Goal: Task Accomplishment & Management: Manage account settings

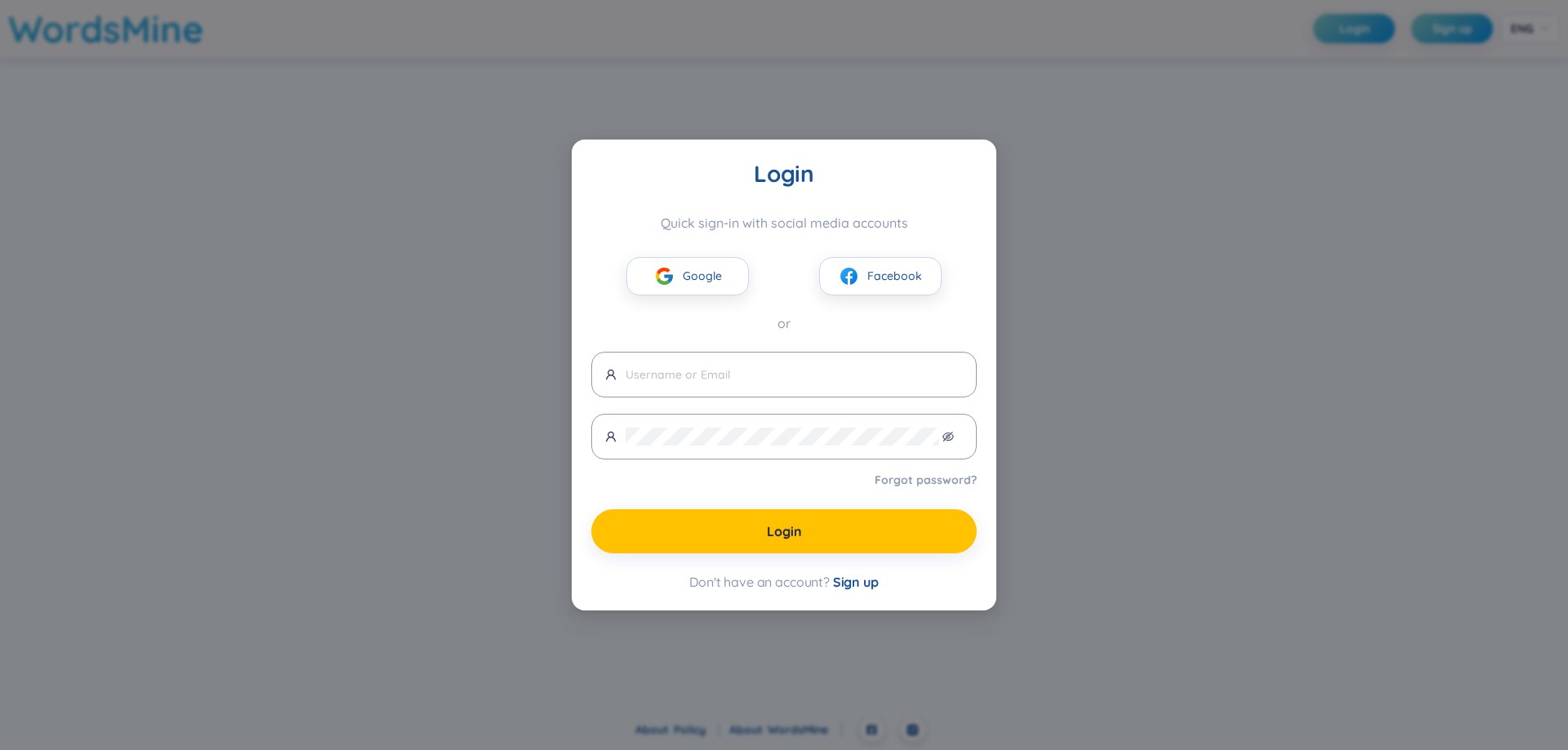
click at [1163, 498] on div "Login Quick sign-in with social media accounts Google Facebook or Forgot passwo…" at bounding box center [784, 375] width 1568 height 750
click at [1107, 333] on div "Login Quick sign-in with social media accounts Google Facebook or Forgot passwo…" at bounding box center [784, 375] width 1568 height 750
click at [430, 200] on div "Login Quick sign-in with social media accounts Google Facebook or Forgot passwo…" at bounding box center [784, 375] width 1568 height 750
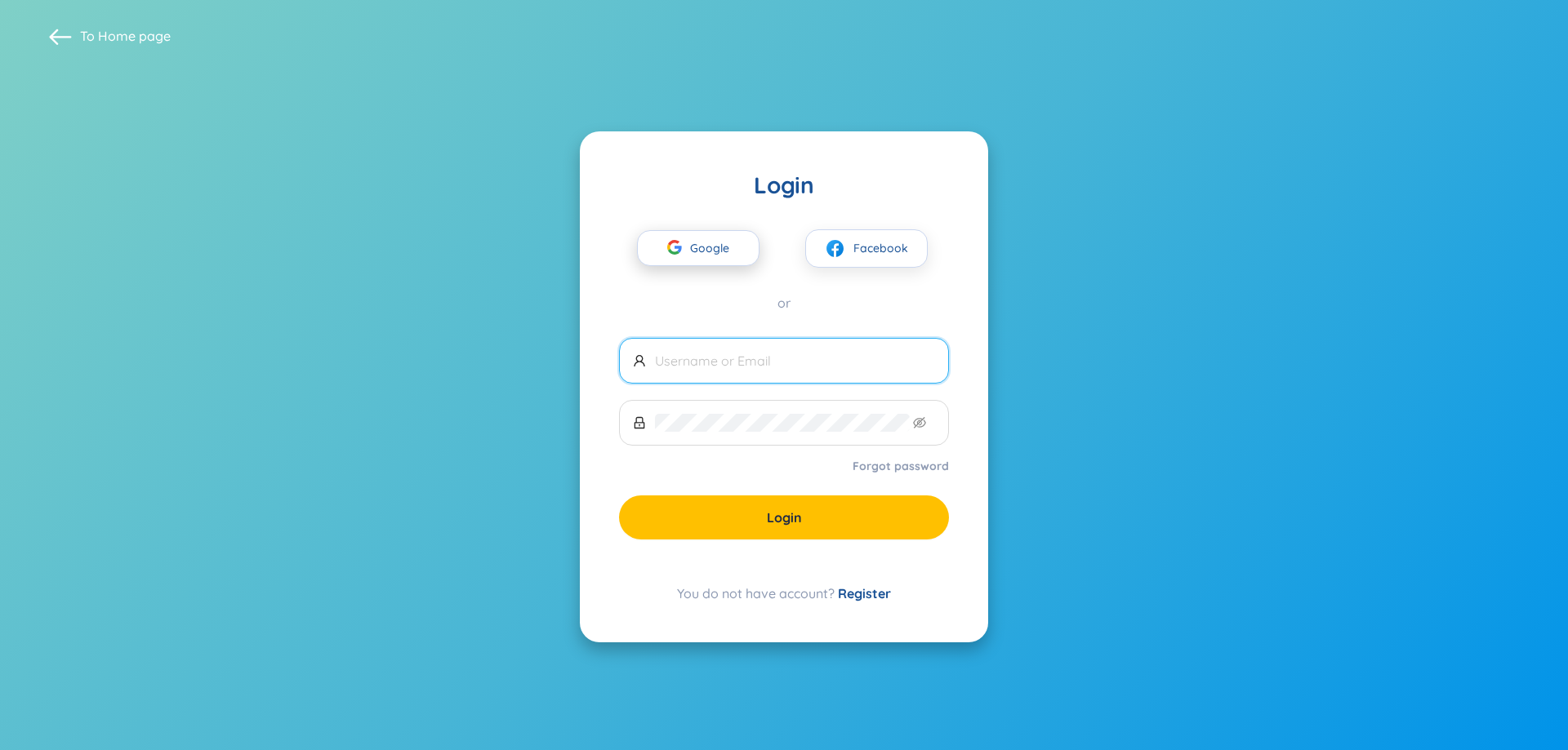
click at [686, 237] on div "button" at bounding box center [674, 250] width 31 height 36
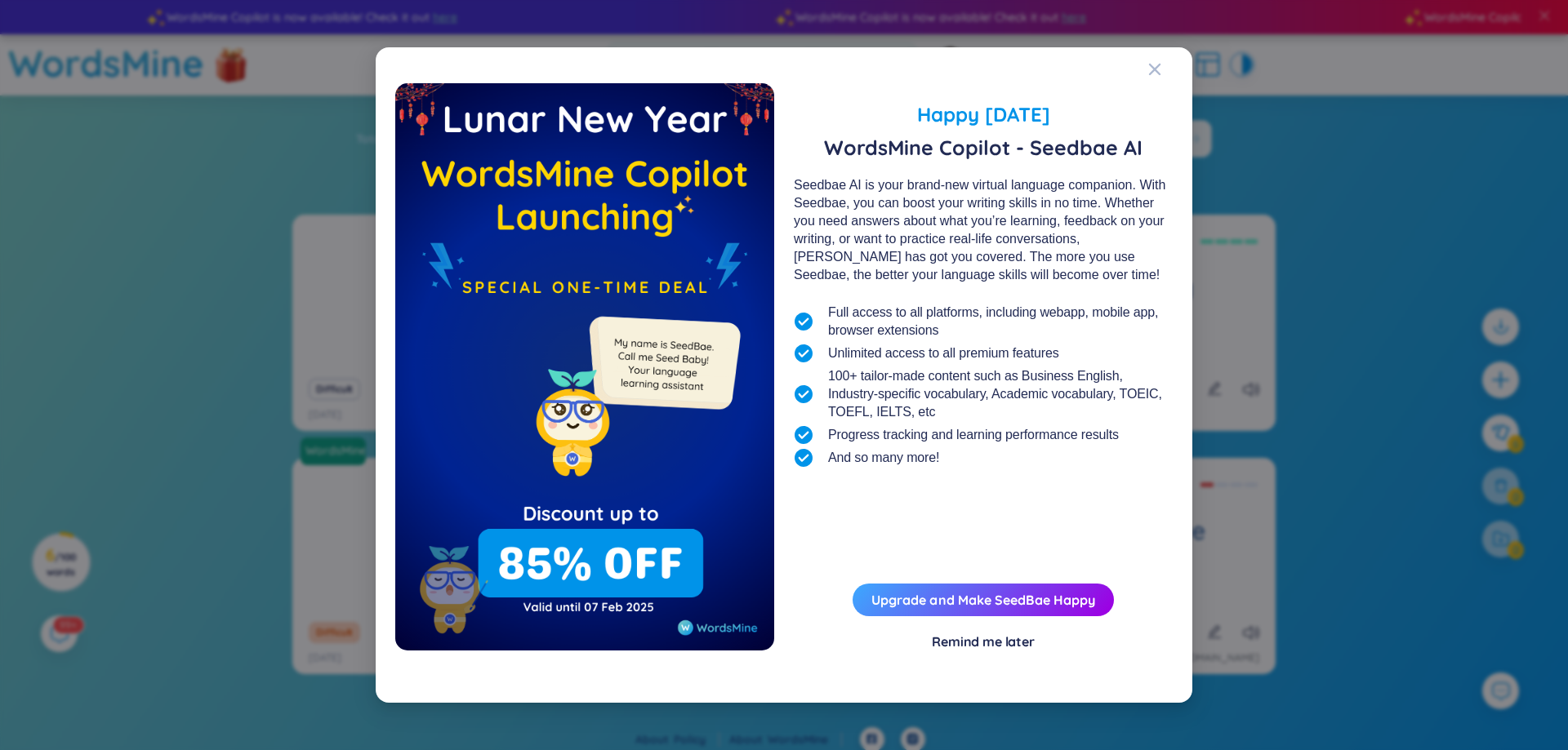
click at [1000, 639] on div "Remind me later" at bounding box center [983, 642] width 103 height 18
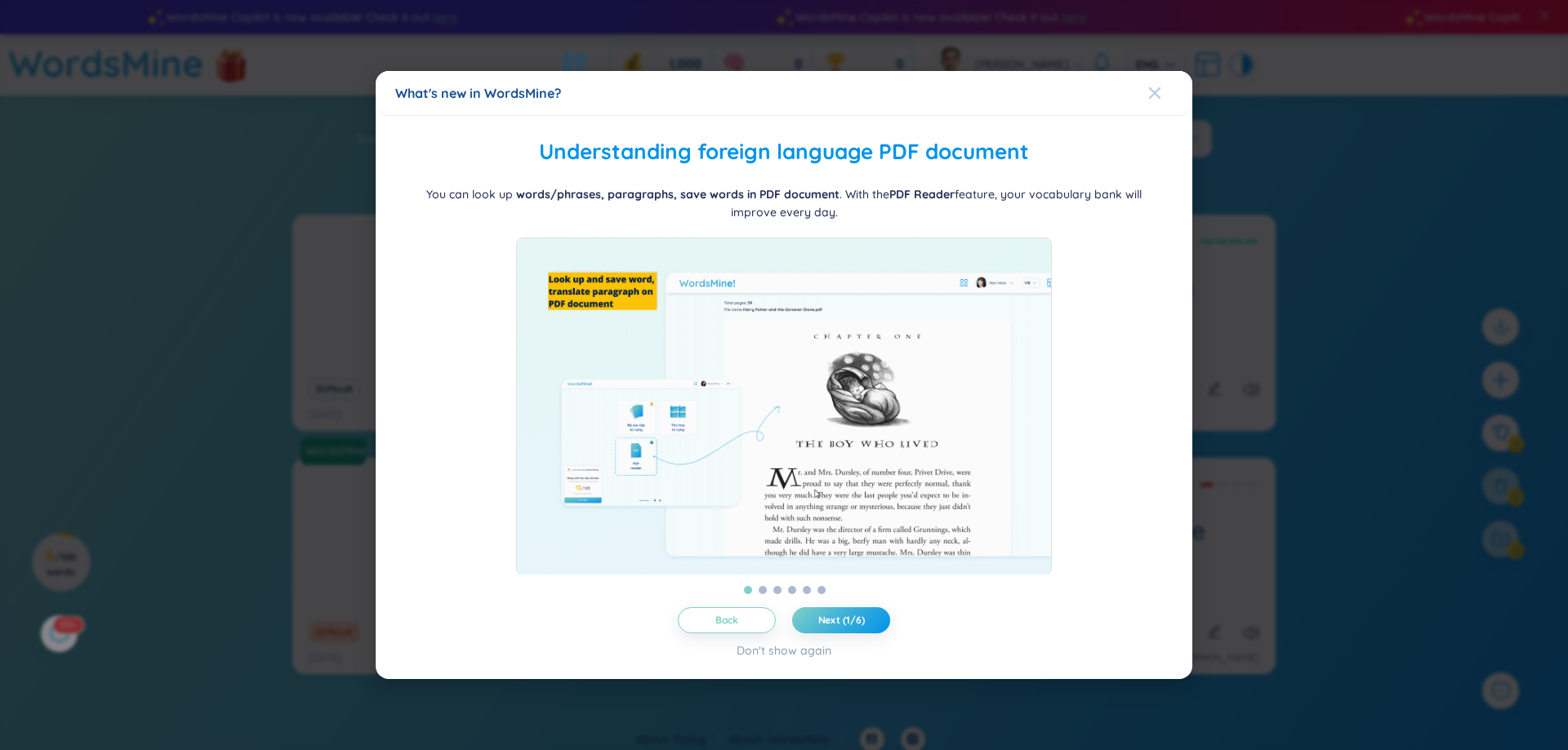
click at [1155, 88] on icon "Close" at bounding box center [1155, 93] width 11 height 11
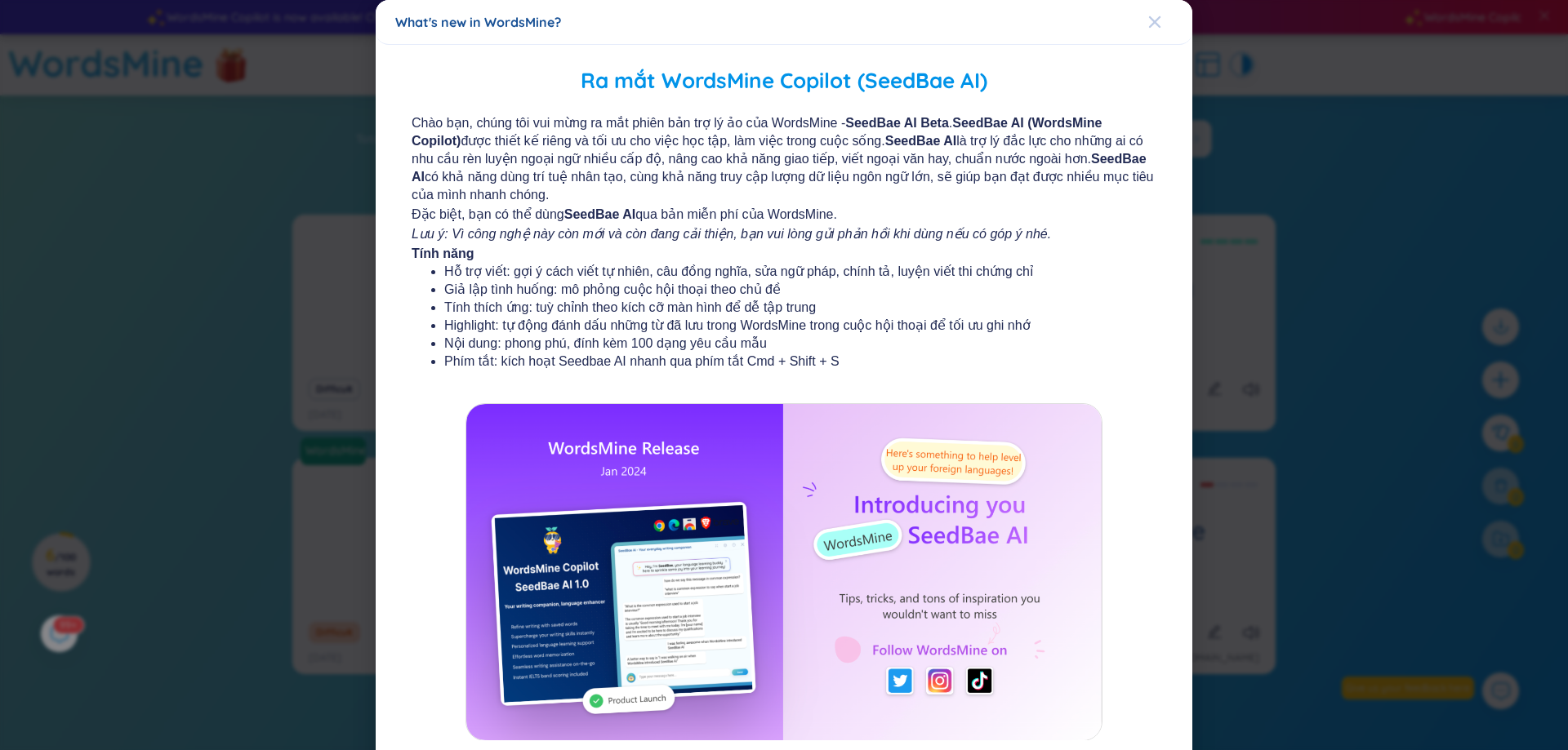
click at [1151, 26] on icon "Close" at bounding box center [1155, 22] width 13 height 13
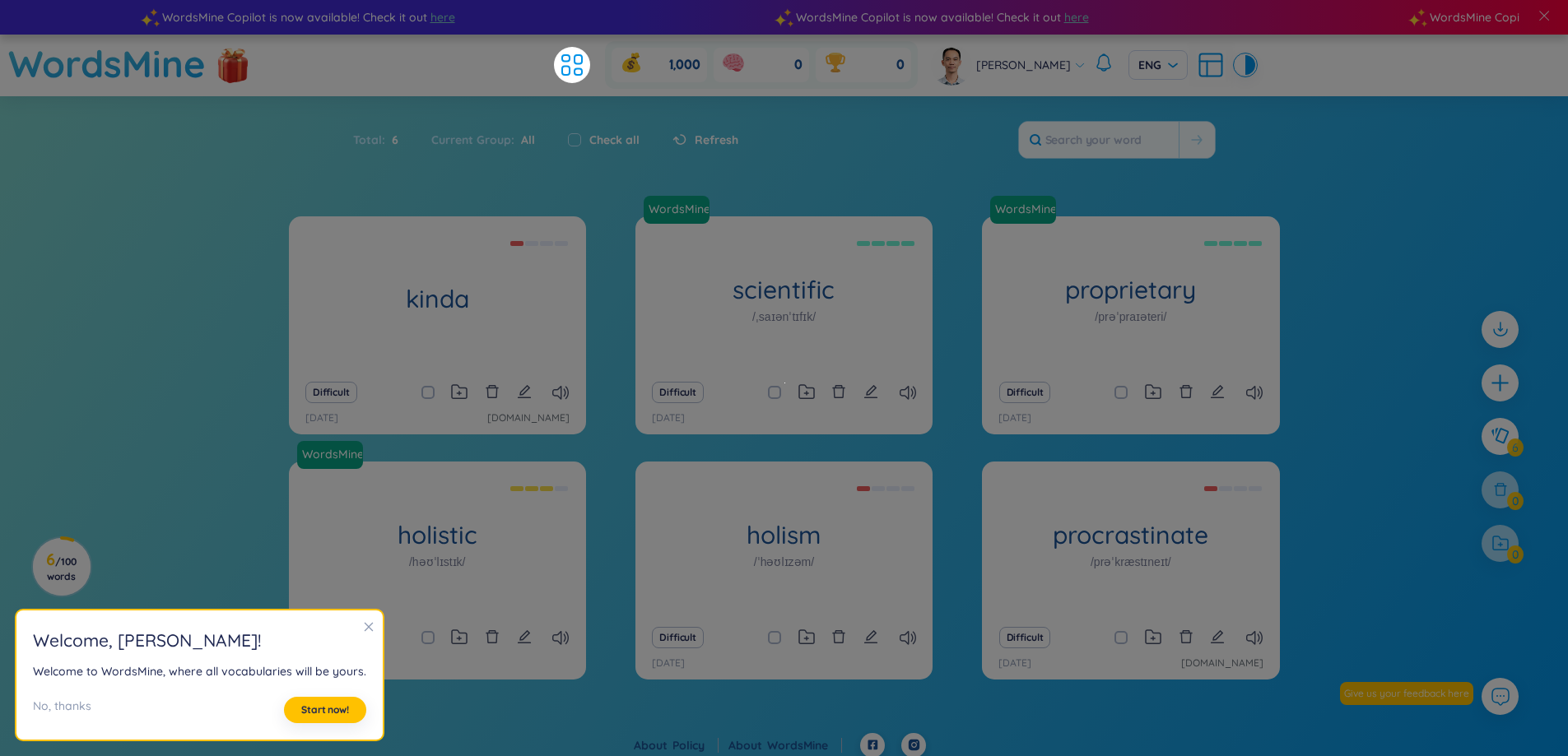
click at [355, 640] on h2 "Welcome , Nguyễn Minh Đạt !" at bounding box center [200, 640] width 333 height 28
click at [323, 712] on span "Start now!" at bounding box center [325, 710] width 48 height 13
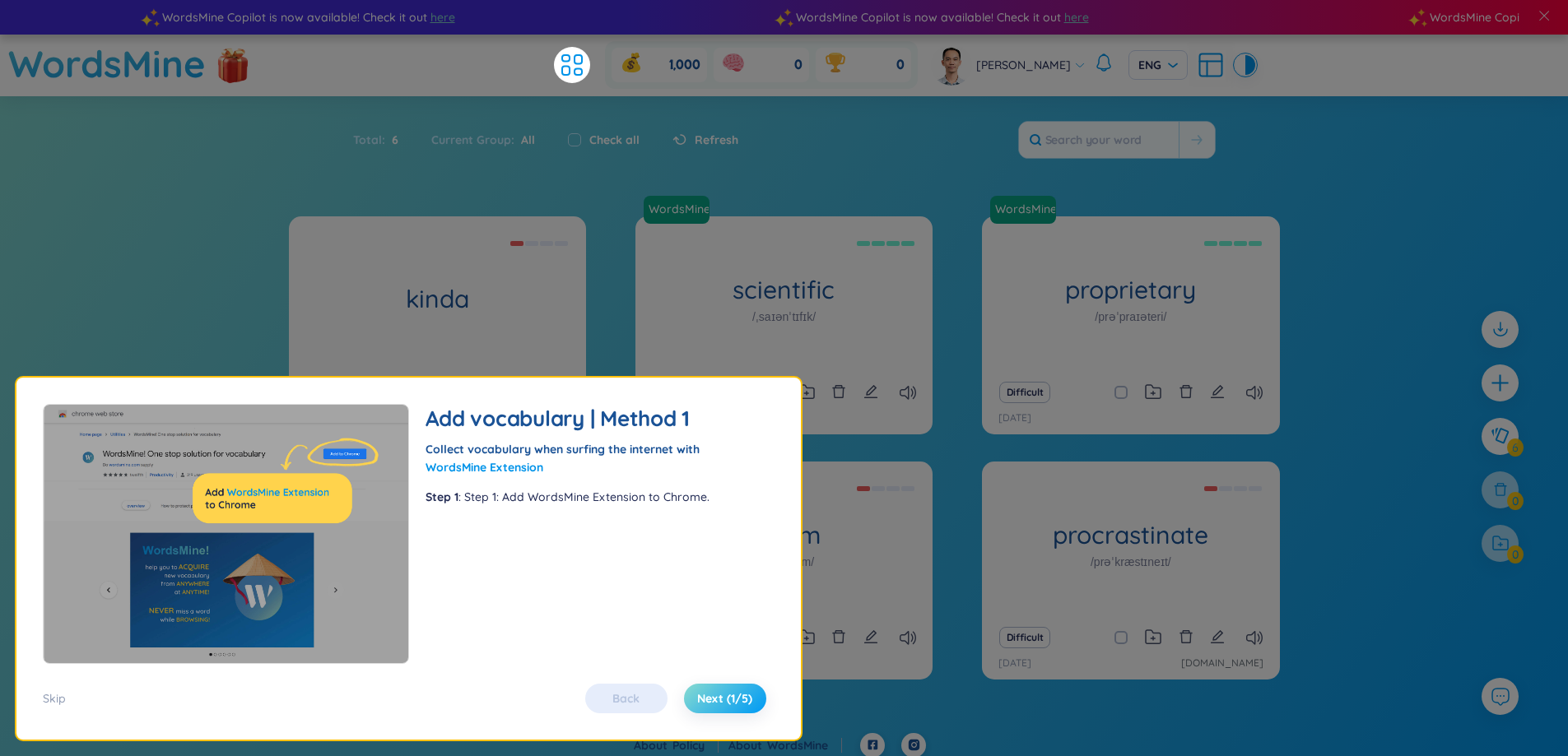
click at [735, 705] on span "Next (1/5)" at bounding box center [725, 698] width 55 height 16
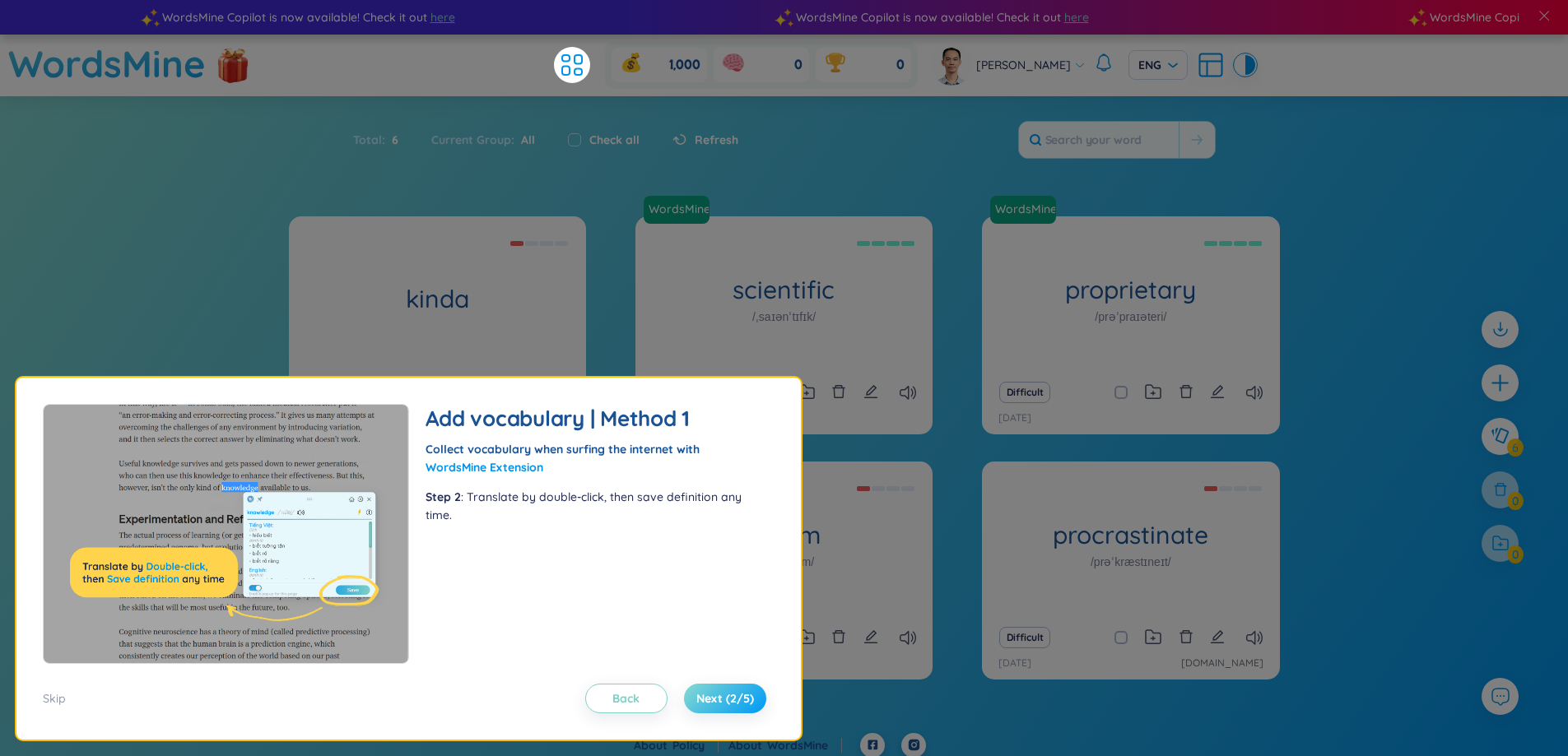
click at [735, 705] on span "Next (2/5)" at bounding box center [725, 698] width 58 height 16
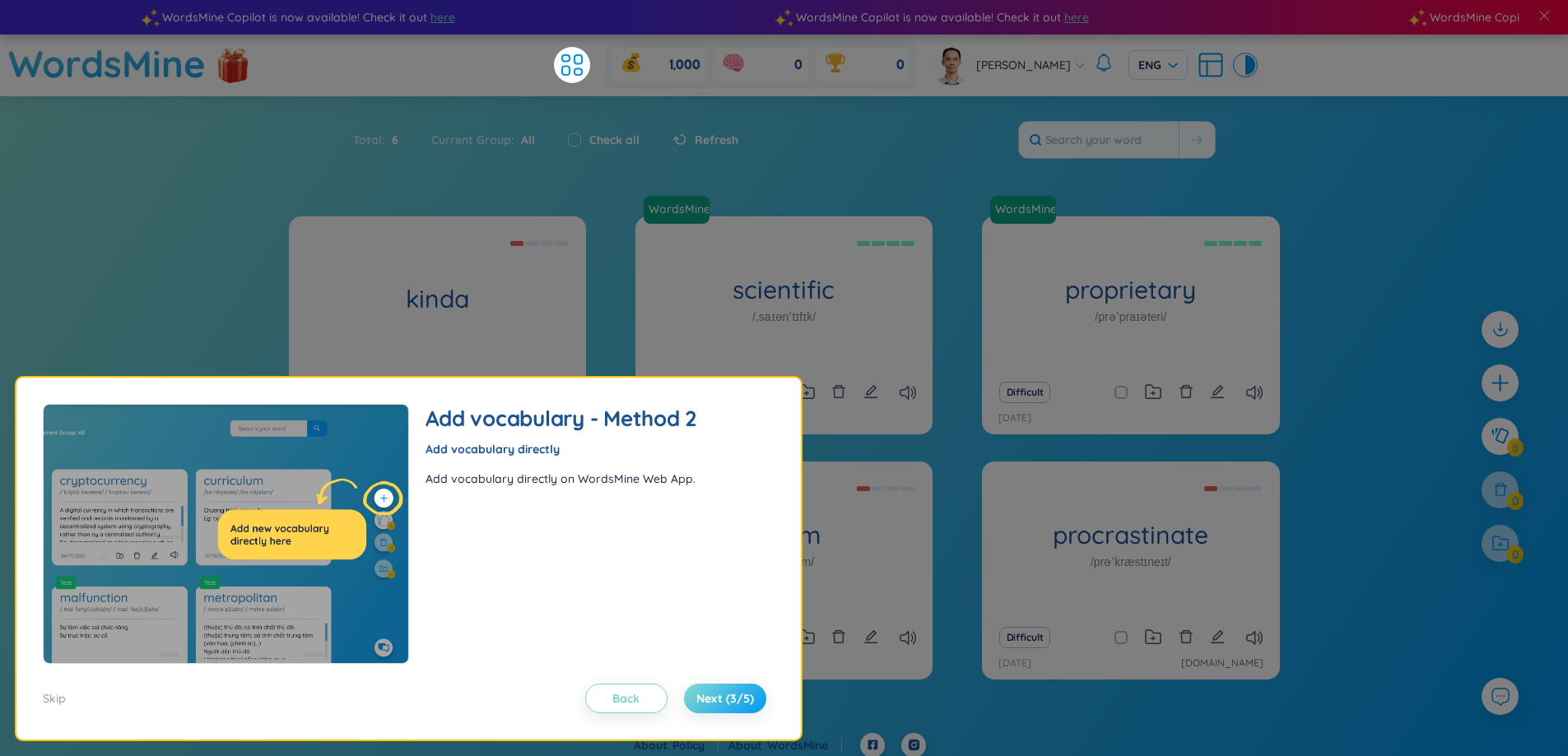
click at [735, 705] on span "Next (3/5)" at bounding box center [725, 698] width 58 height 16
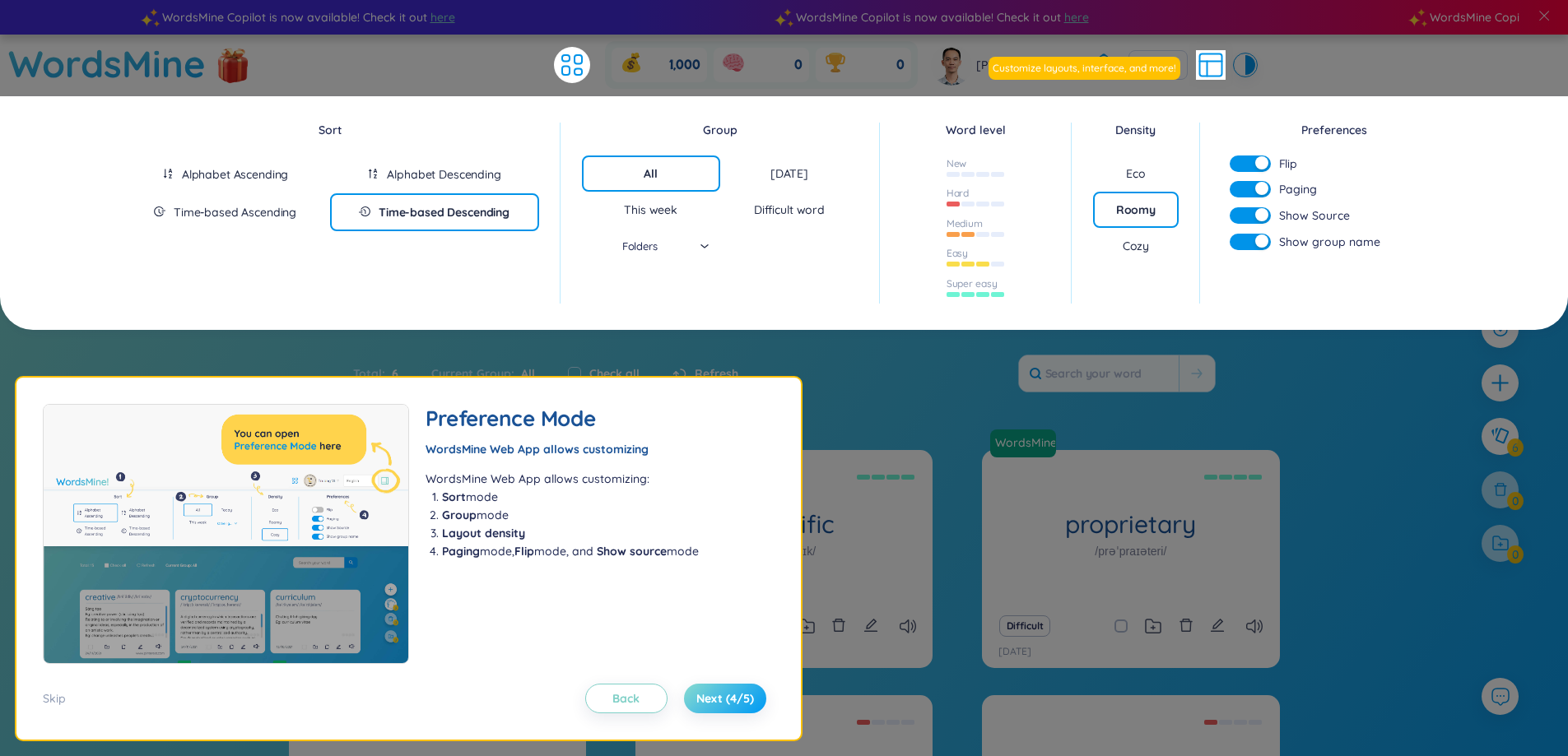
click at [735, 705] on span "Next (4/5)" at bounding box center [725, 698] width 58 height 16
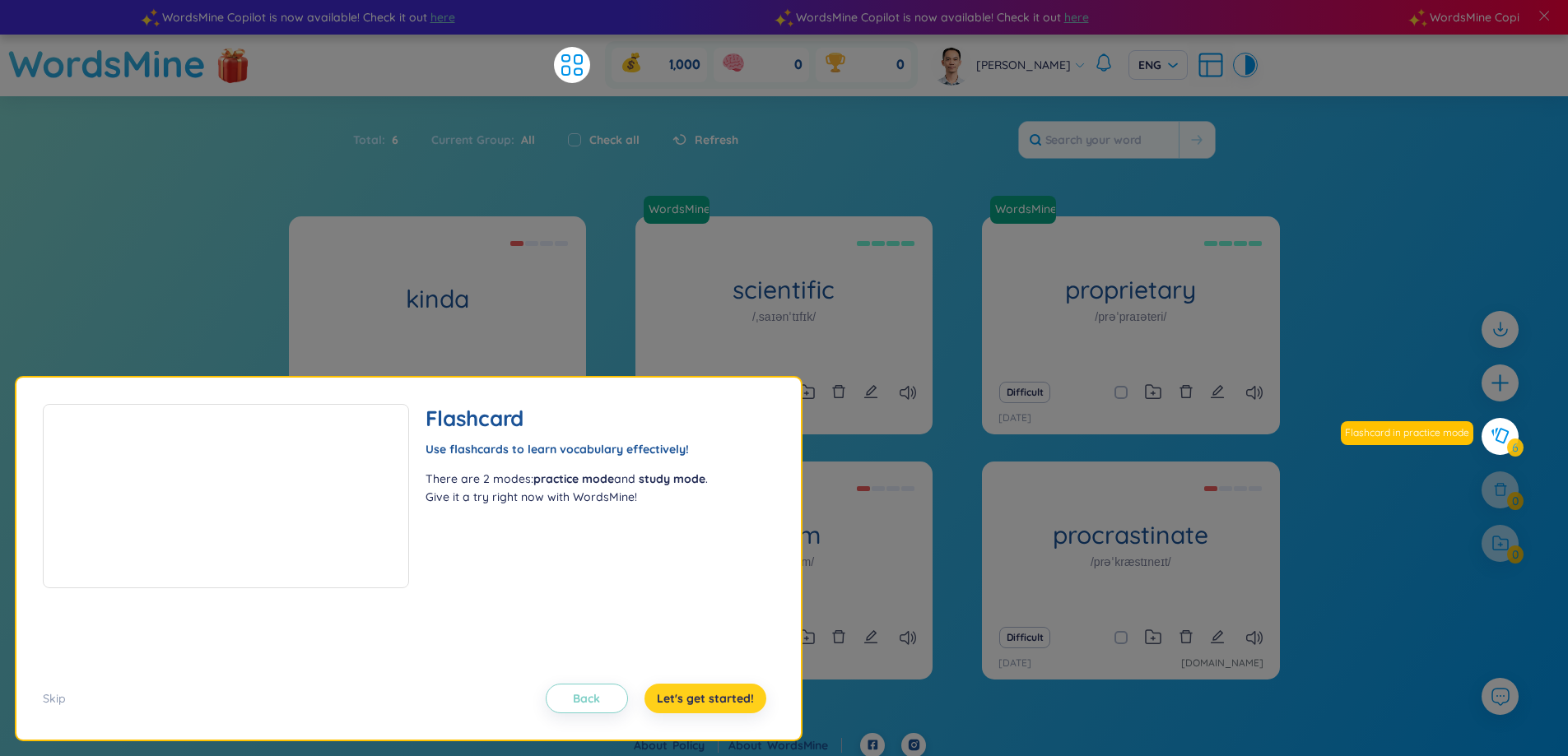
click at [728, 700] on span "Let's get started!" at bounding box center [706, 698] width 97 height 16
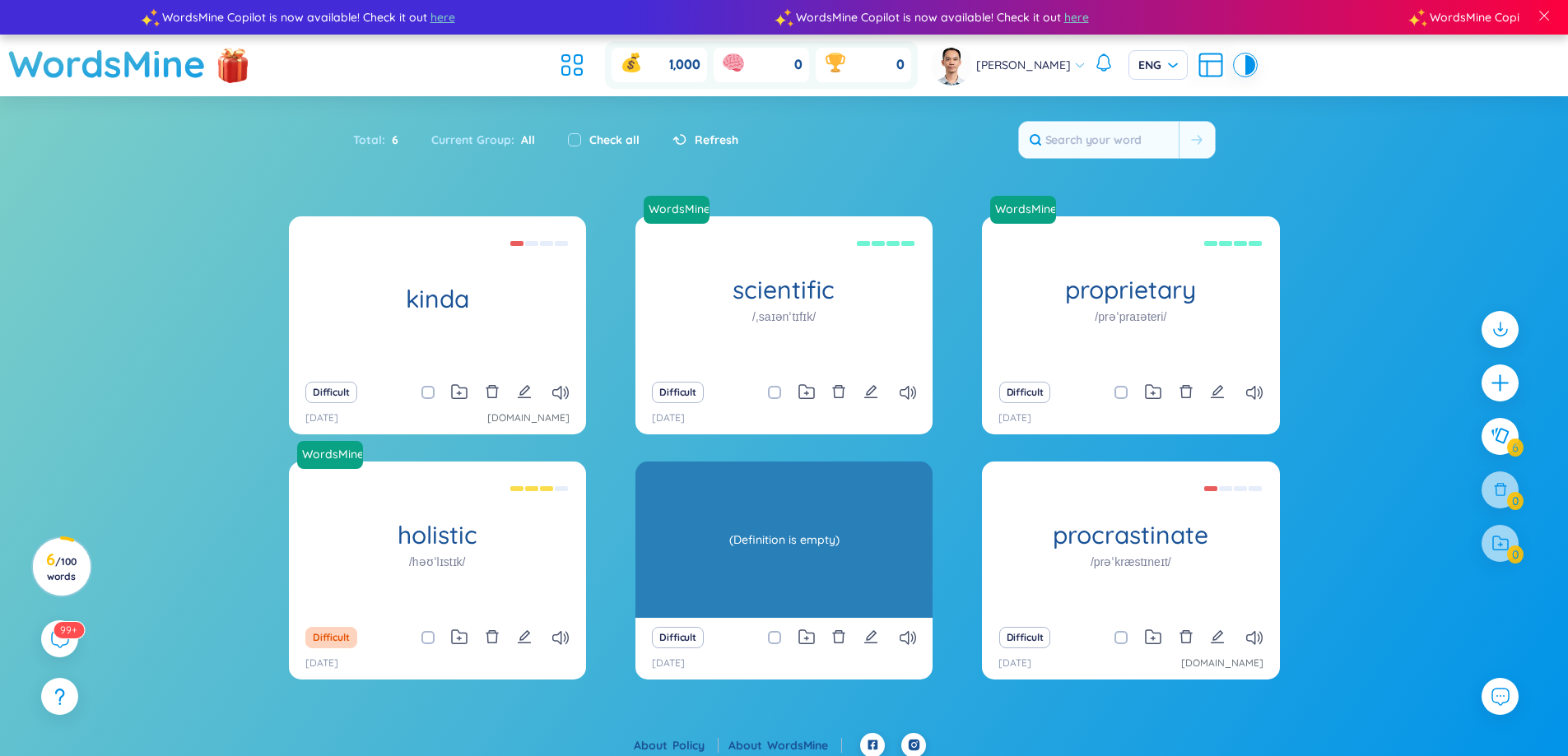
click at [823, 564] on div "(Definition is empty)" at bounding box center [784, 540] width 281 height 148
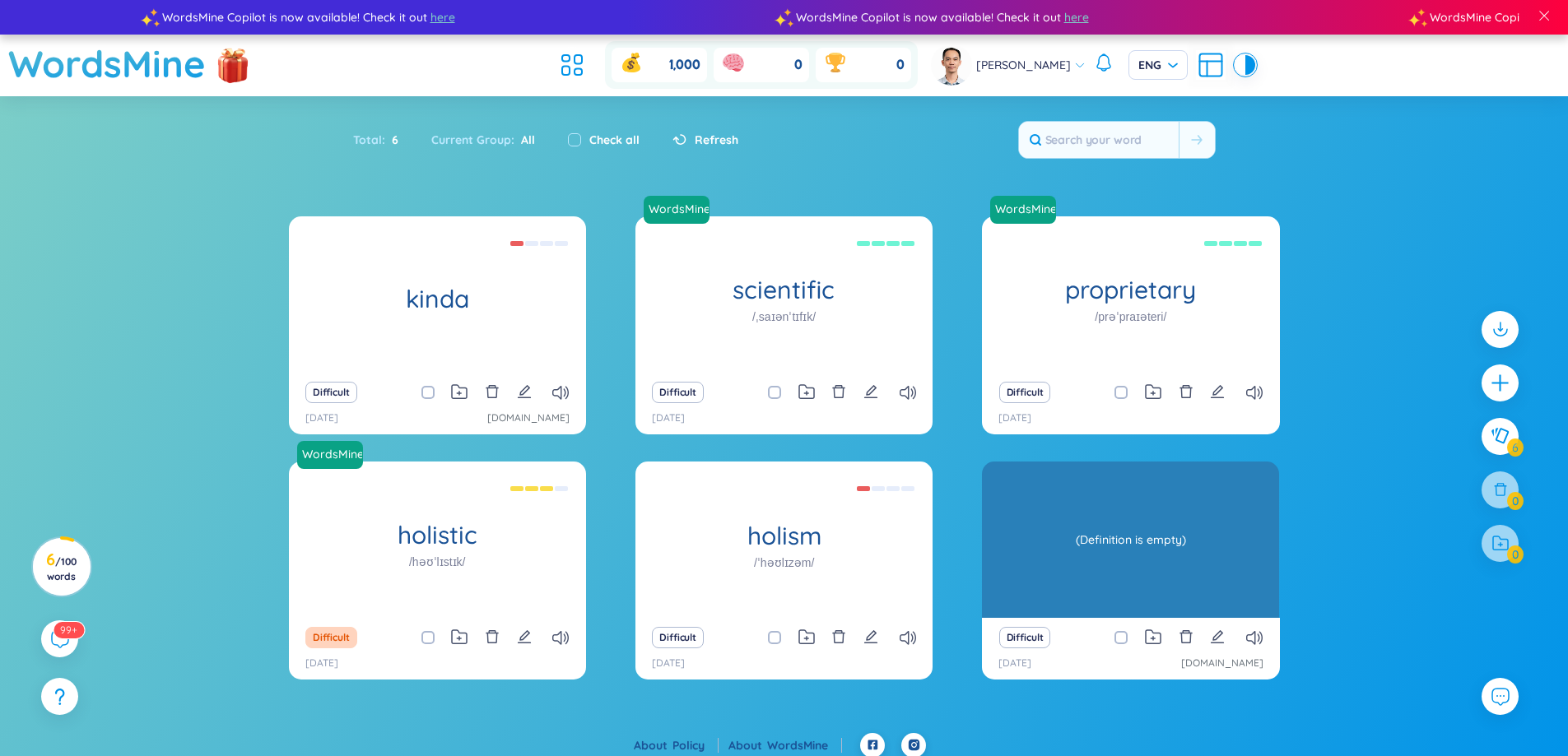
click at [1171, 531] on div "(Definition is empty)" at bounding box center [1130, 540] width 281 height 148
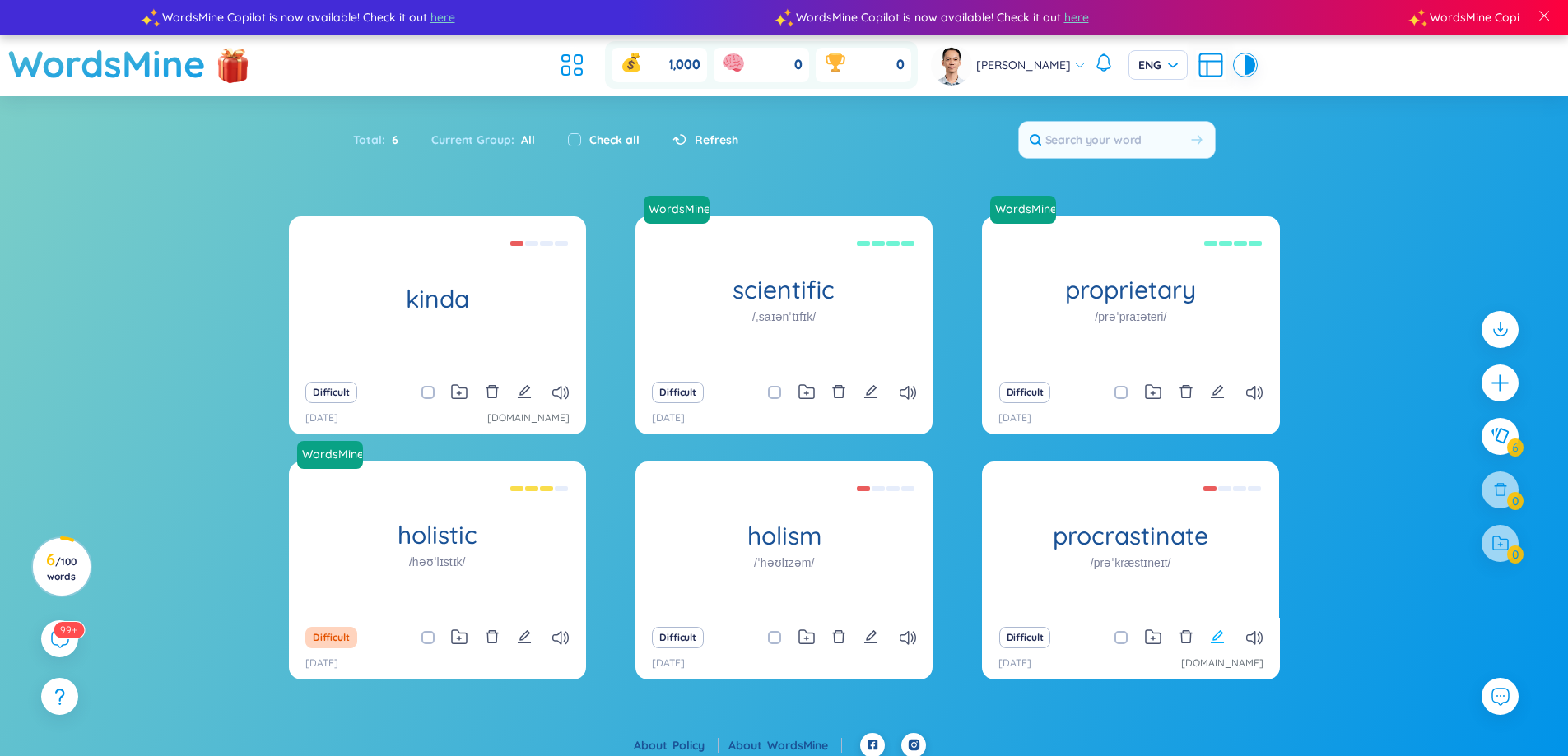
click at [1211, 643] on icon "edit" at bounding box center [1218, 637] width 15 height 15
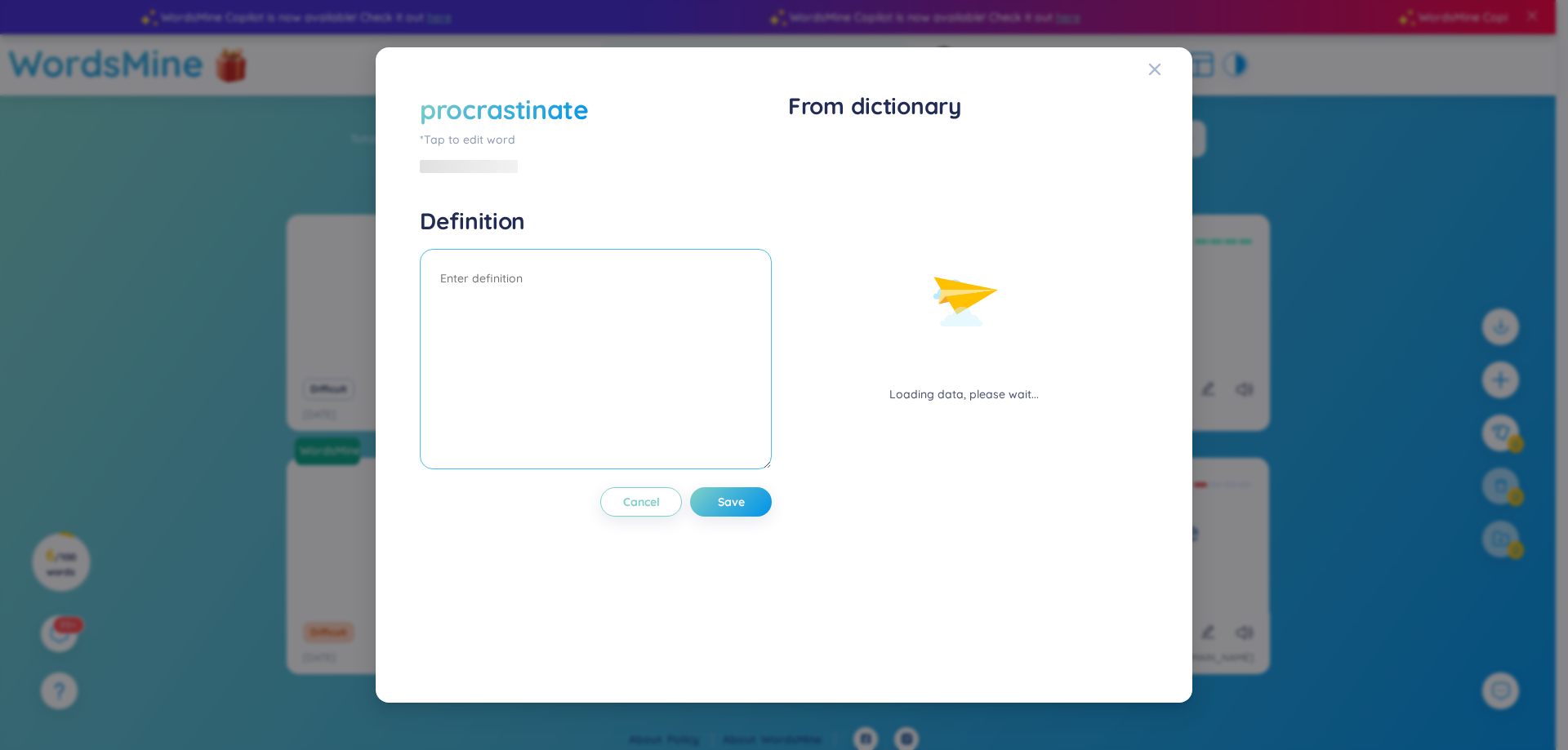
click at [537, 307] on textarea at bounding box center [596, 359] width 352 height 221
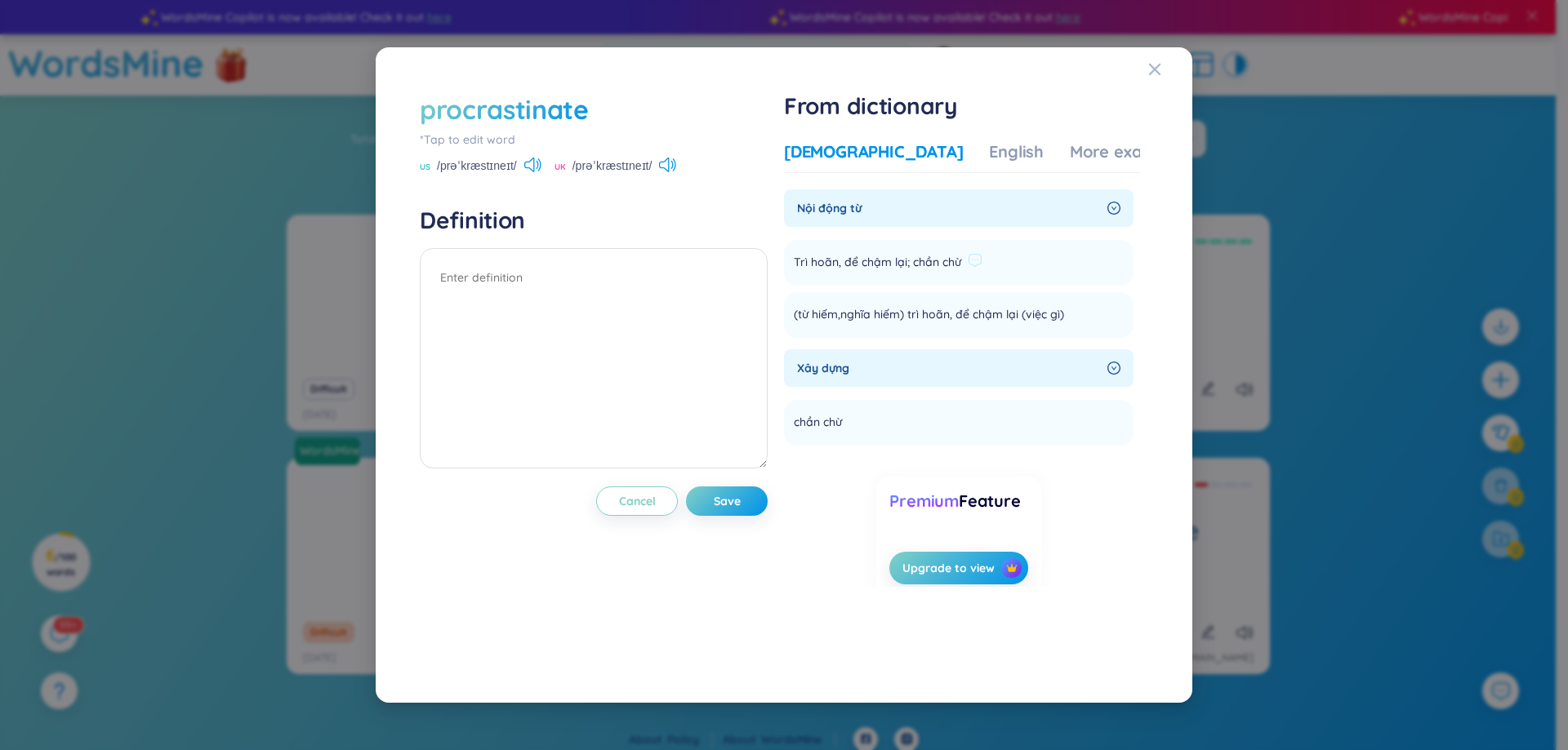
click at [856, 266] on span "Trì hoãn, để chậm lại; chần chừ" at bounding box center [877, 262] width 167 height 20
click at [860, 259] on span "Trì hoãn, để chậm lại; chần chừ" at bounding box center [877, 262] width 167 height 20
click at [567, 326] on textarea at bounding box center [594, 358] width 348 height 221
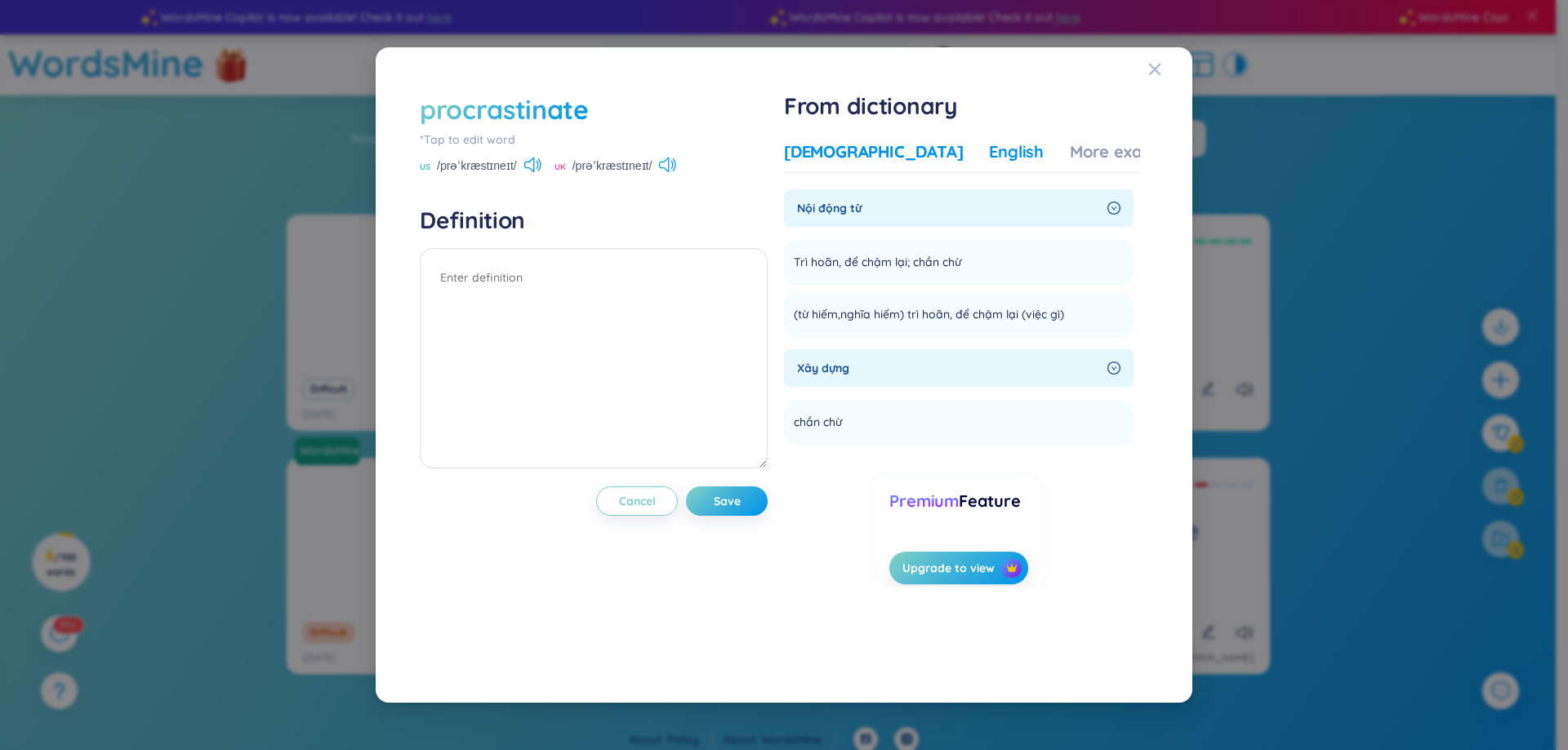
click at [989, 143] on div "English" at bounding box center [1017, 152] width 55 height 23
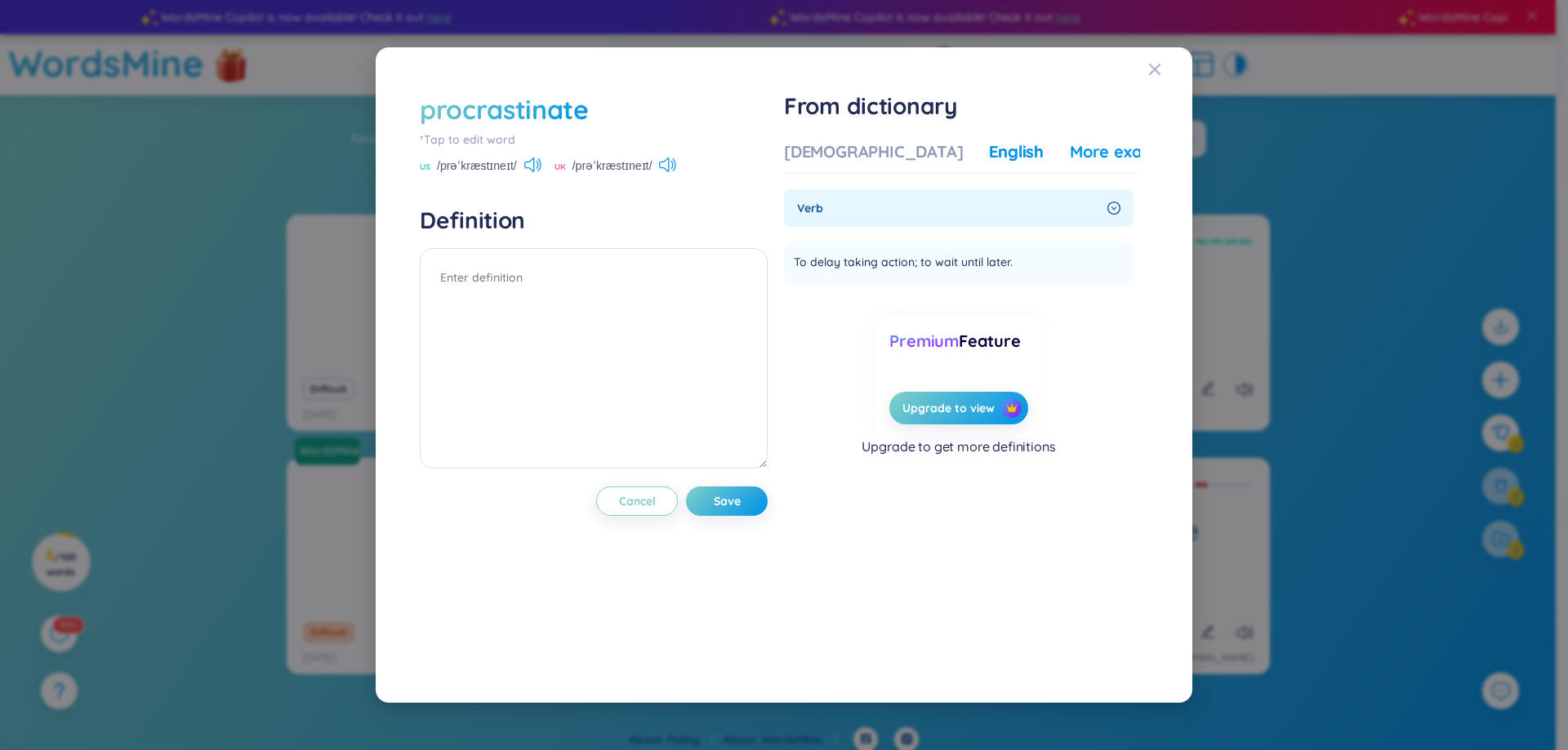
click at [1071, 146] on div "More examples" at bounding box center [1129, 152] width 118 height 23
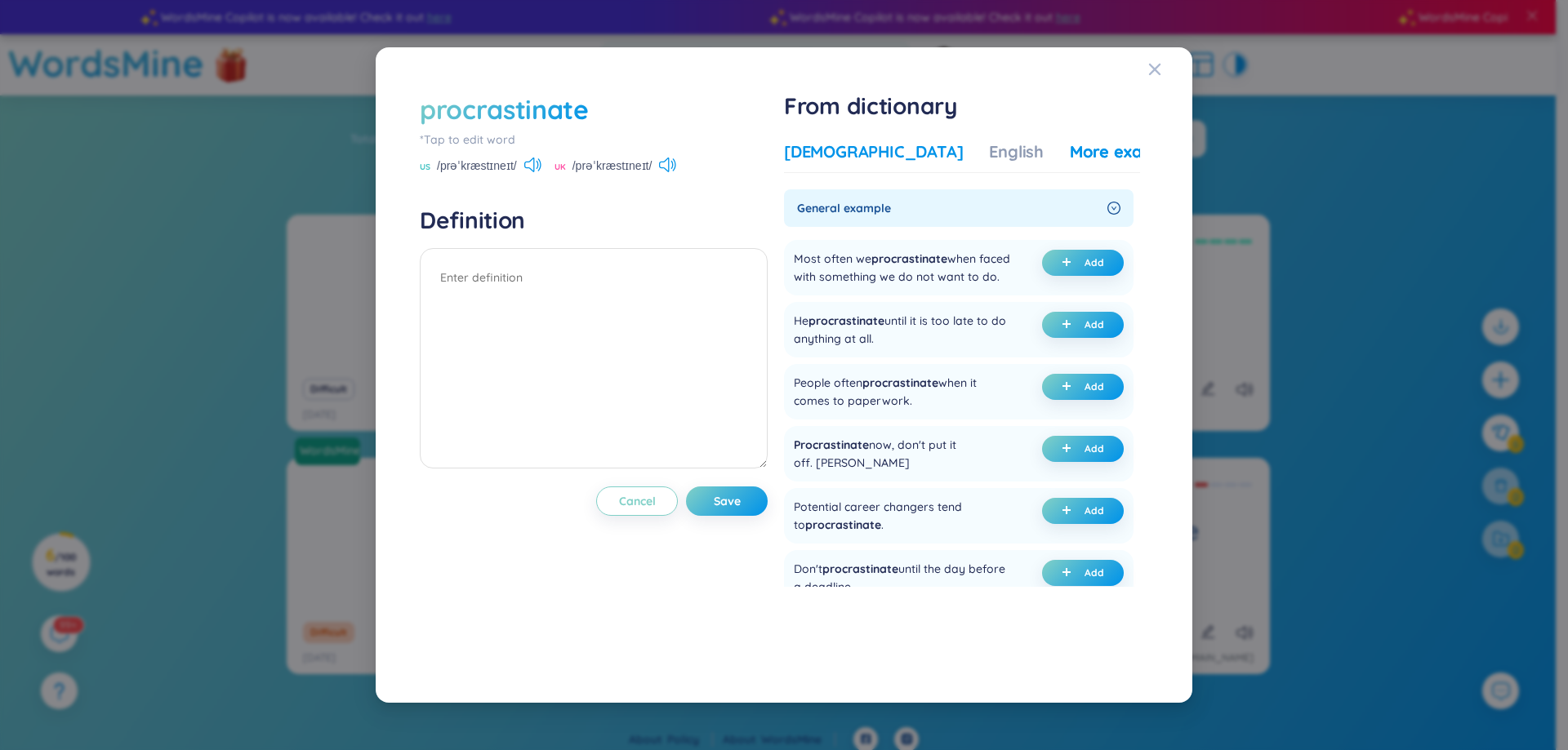
click at [822, 157] on div "Vietnamese" at bounding box center [874, 152] width 179 height 23
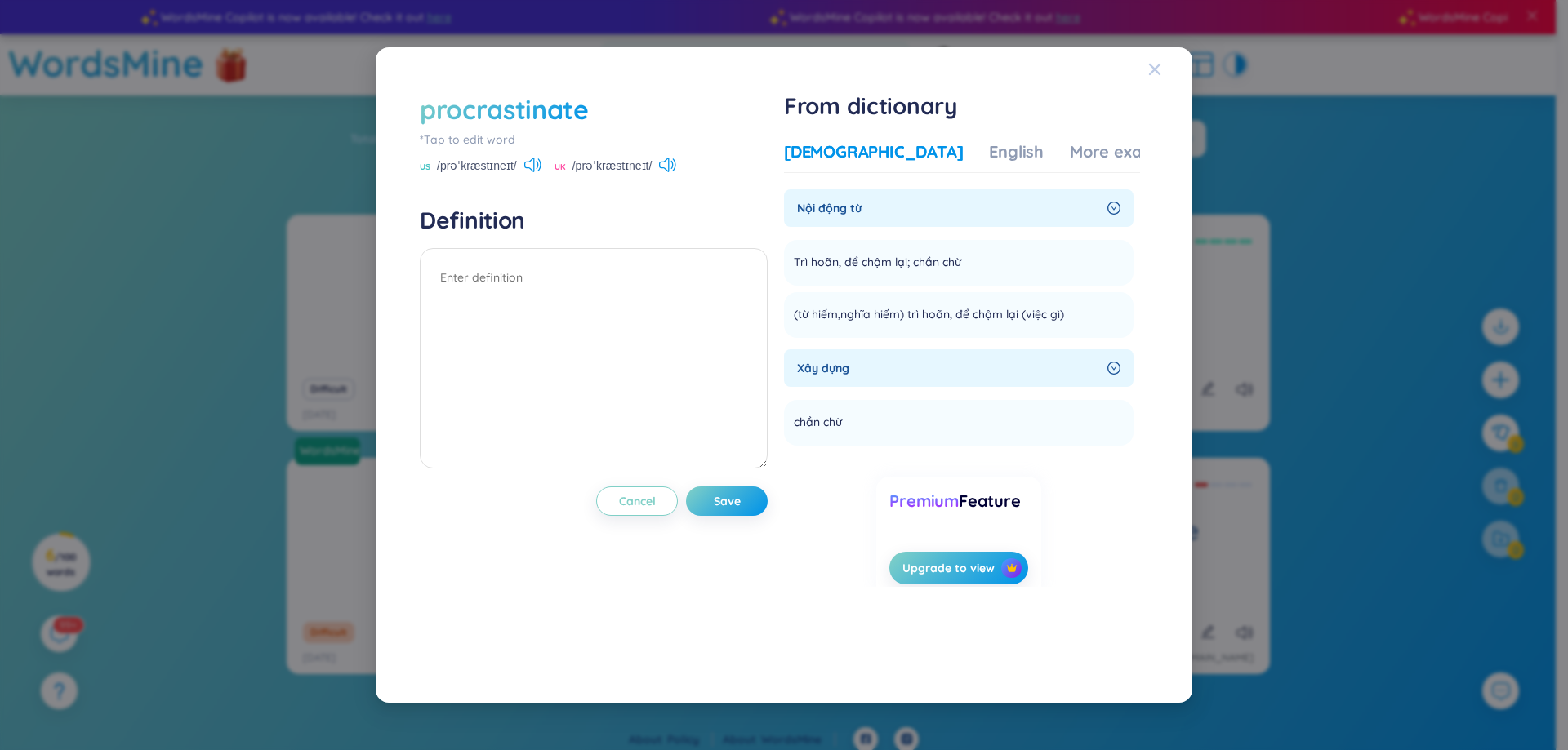
click at [1151, 69] on icon "Close" at bounding box center [1155, 70] width 13 height 13
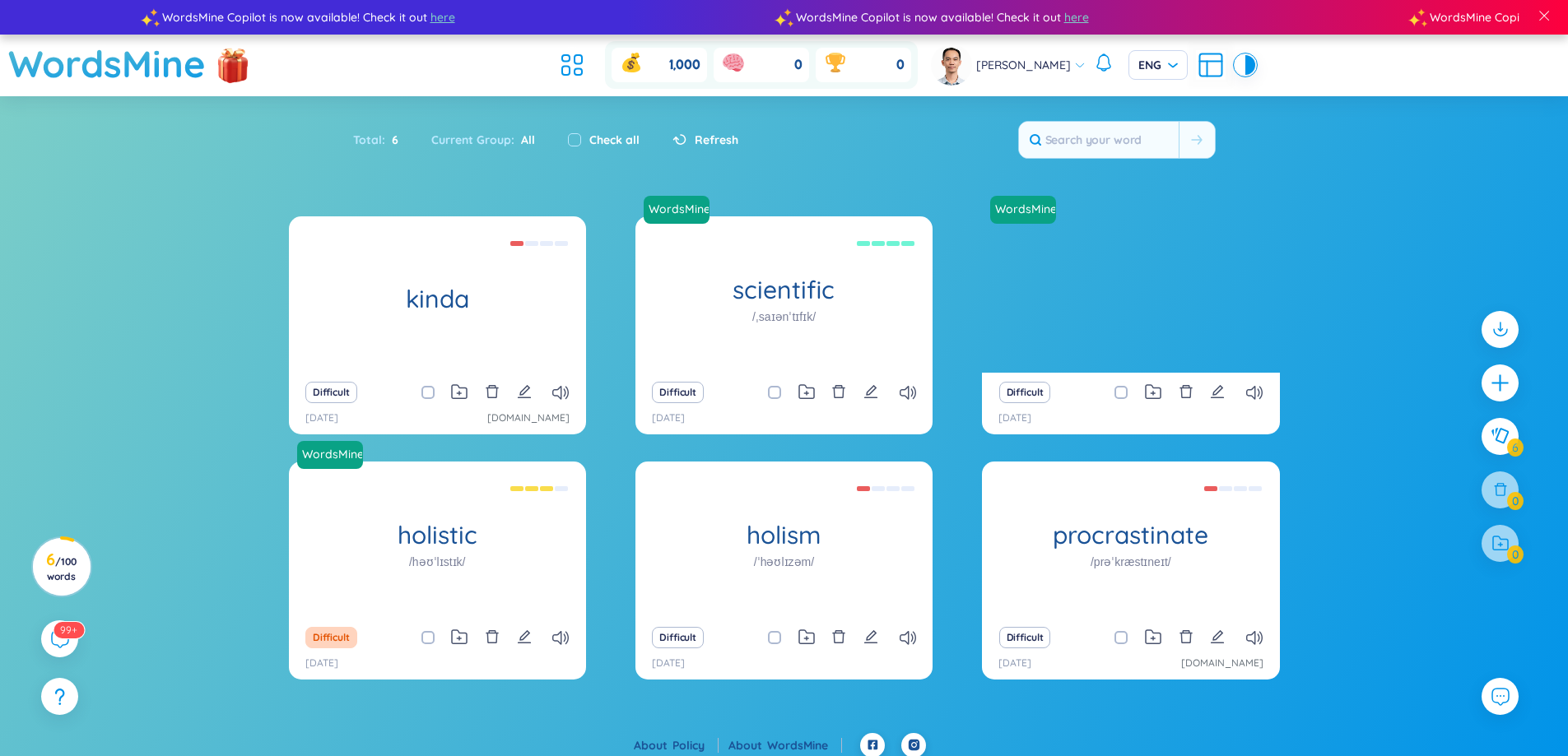
click at [1361, 513] on div "kinda (Definition is empty) Difficult 19/8/2025 github.com WordsMine scientific…" at bounding box center [784, 475] width 1568 height 516
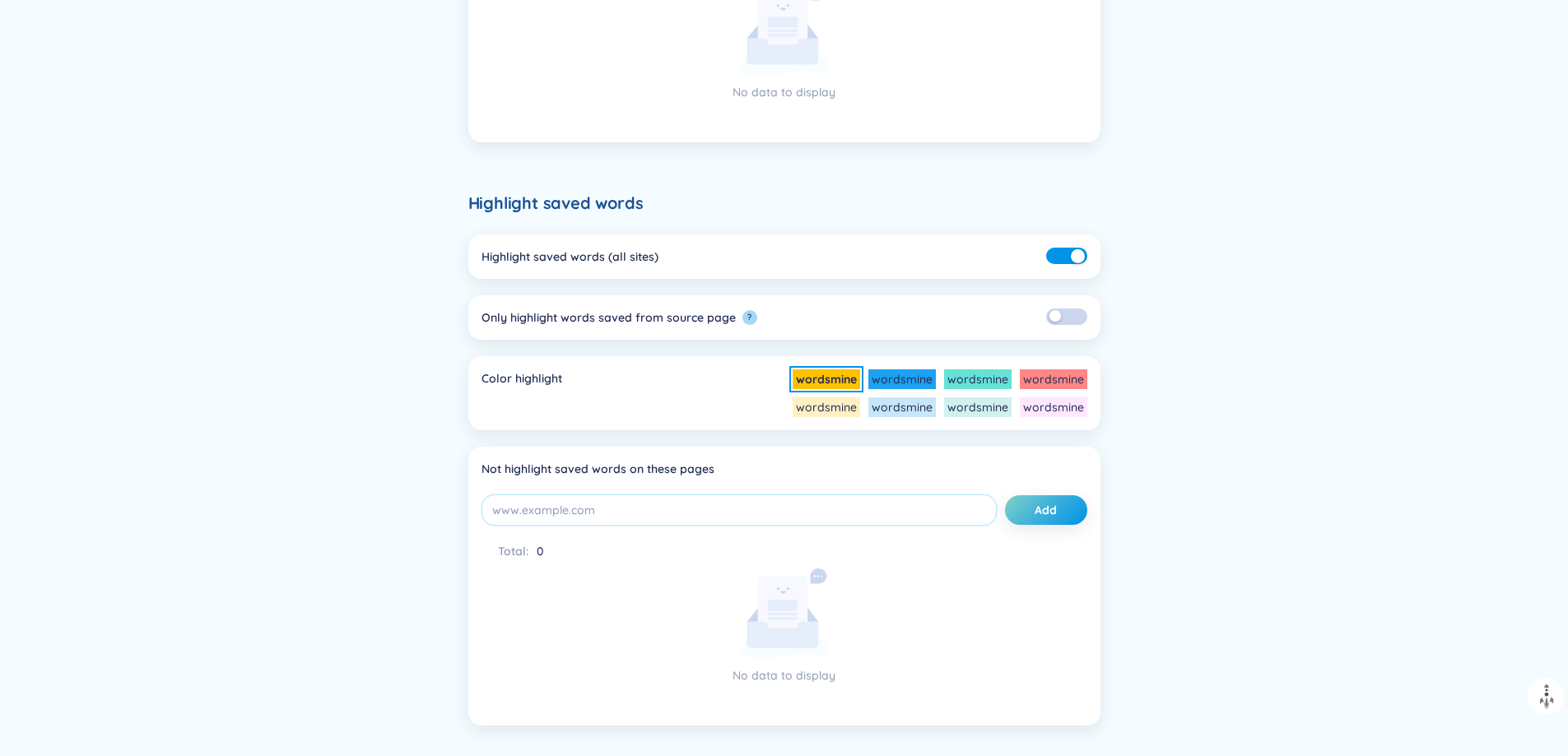
scroll to position [760, 0]
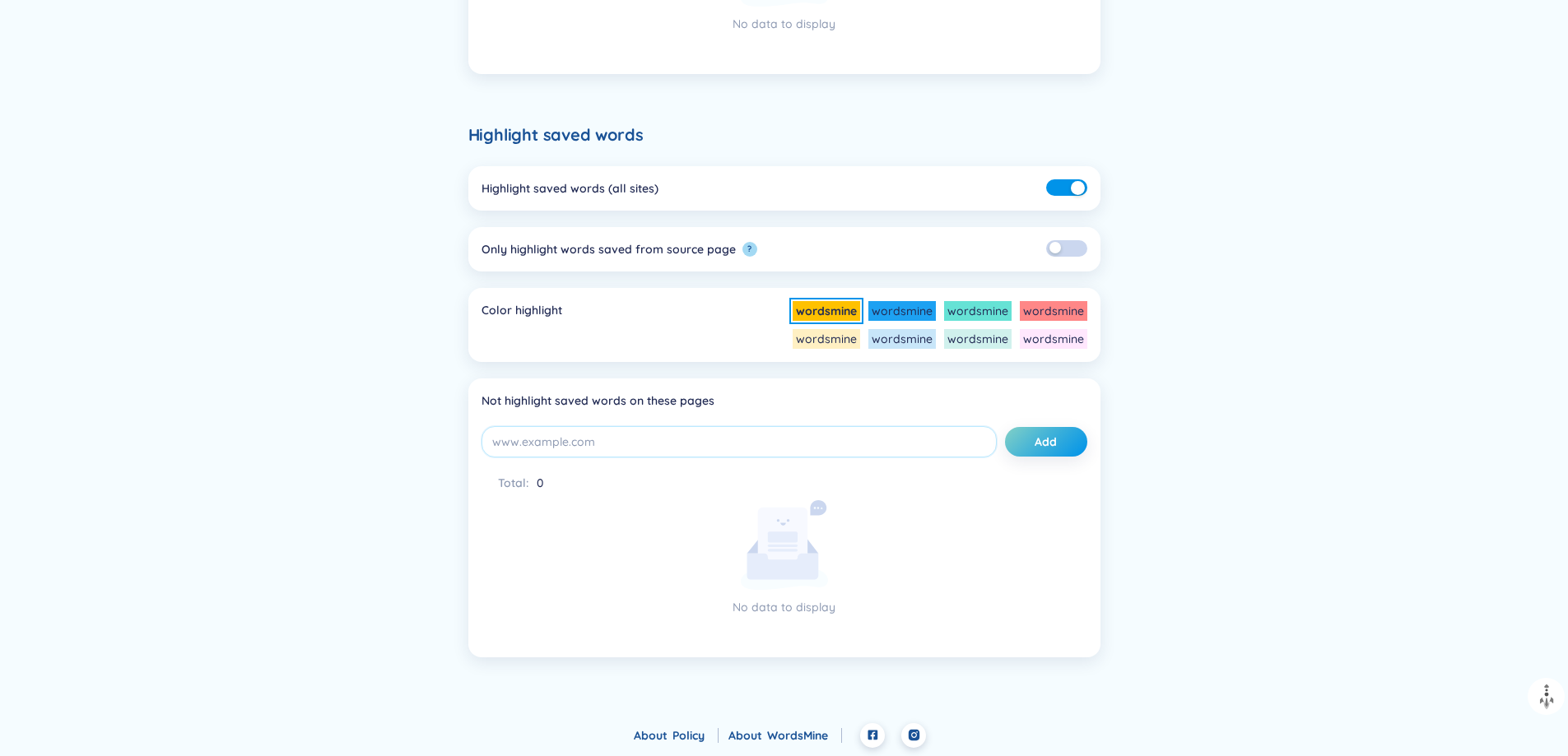
click at [1330, 309] on div "Back Common settings Mute sound ? Show SAP ERP glossary Extension settings Defi…" at bounding box center [785, 30] width 1186 height 1386
